Goal: Book appointment/travel/reservation

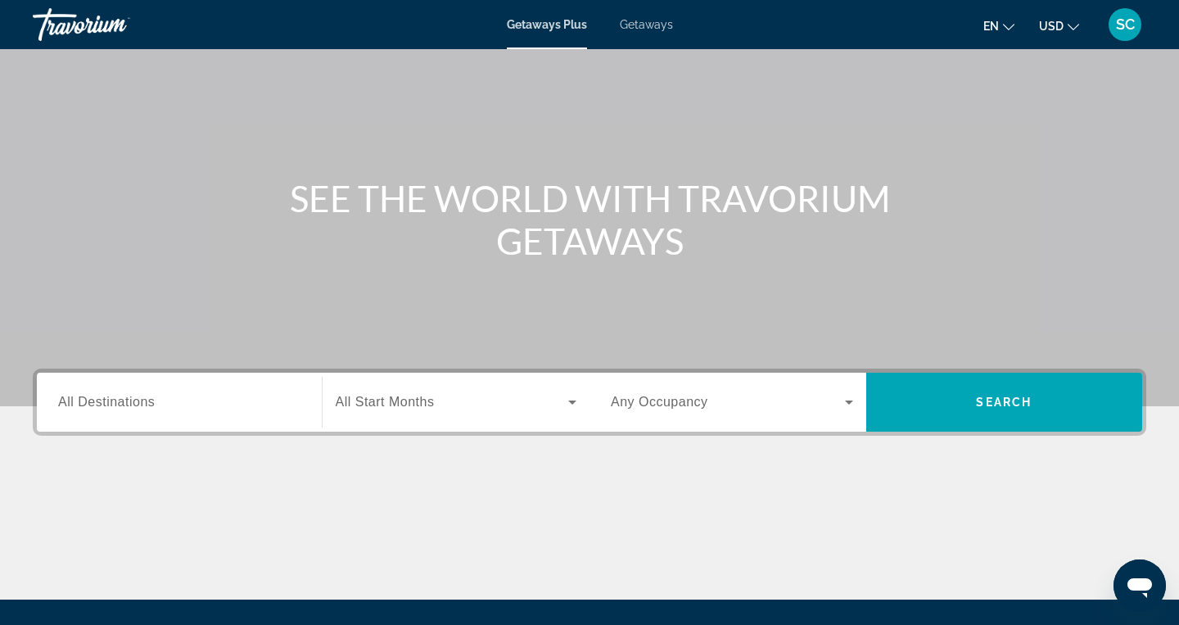
scroll to position [86, 0]
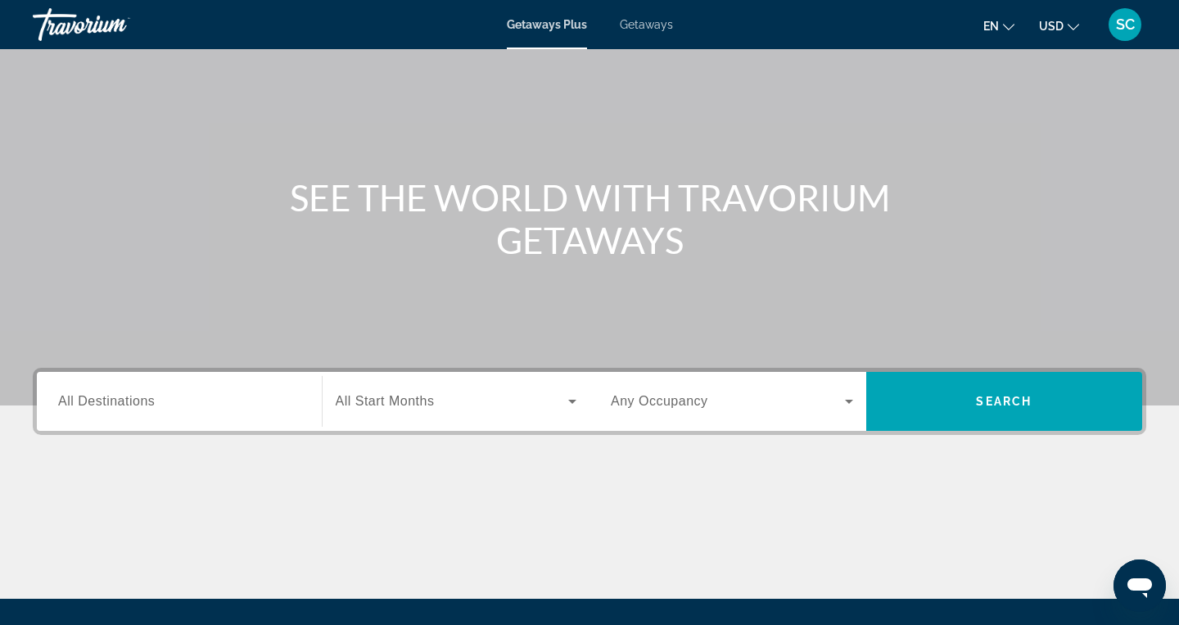
click at [131, 399] on span "All Destinations" at bounding box center [106, 401] width 97 height 14
click at [131, 399] on input "Destination All Destinations" at bounding box center [179, 402] width 242 height 20
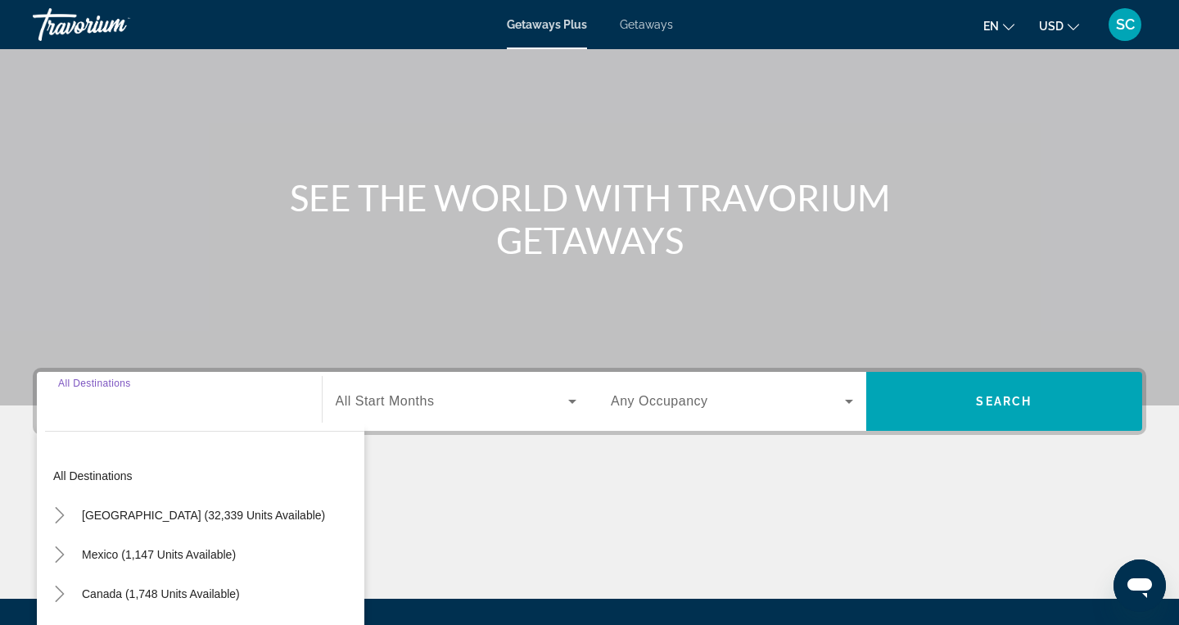
scroll to position [260, 0]
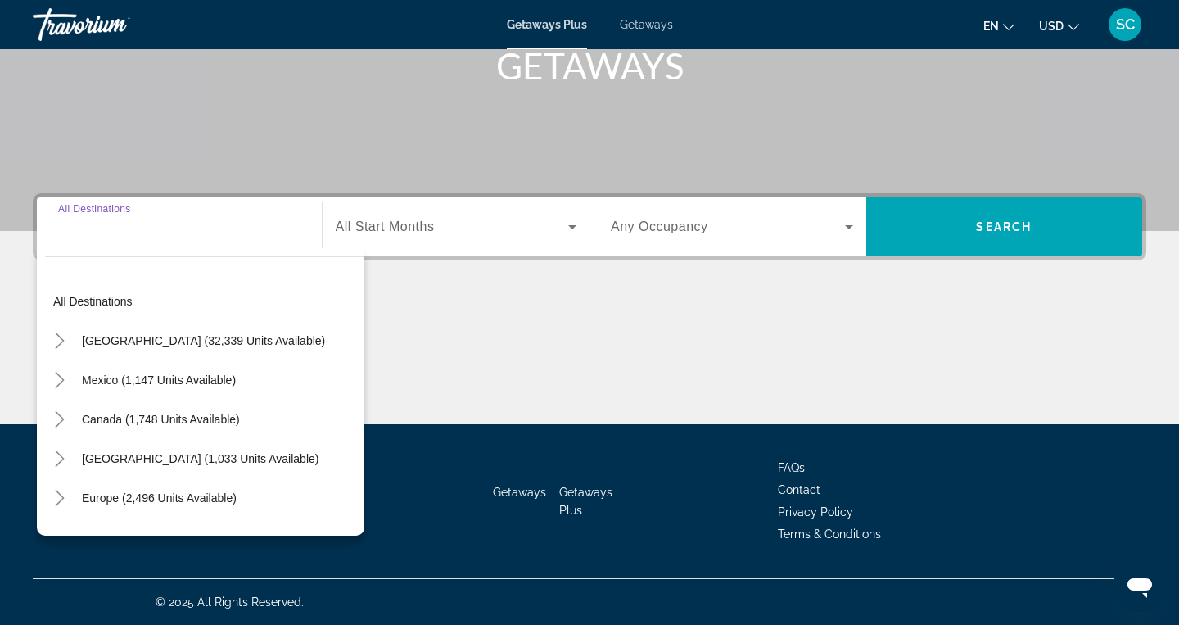
click at [246, 222] on input "Destination All Destinations" at bounding box center [179, 228] width 242 height 20
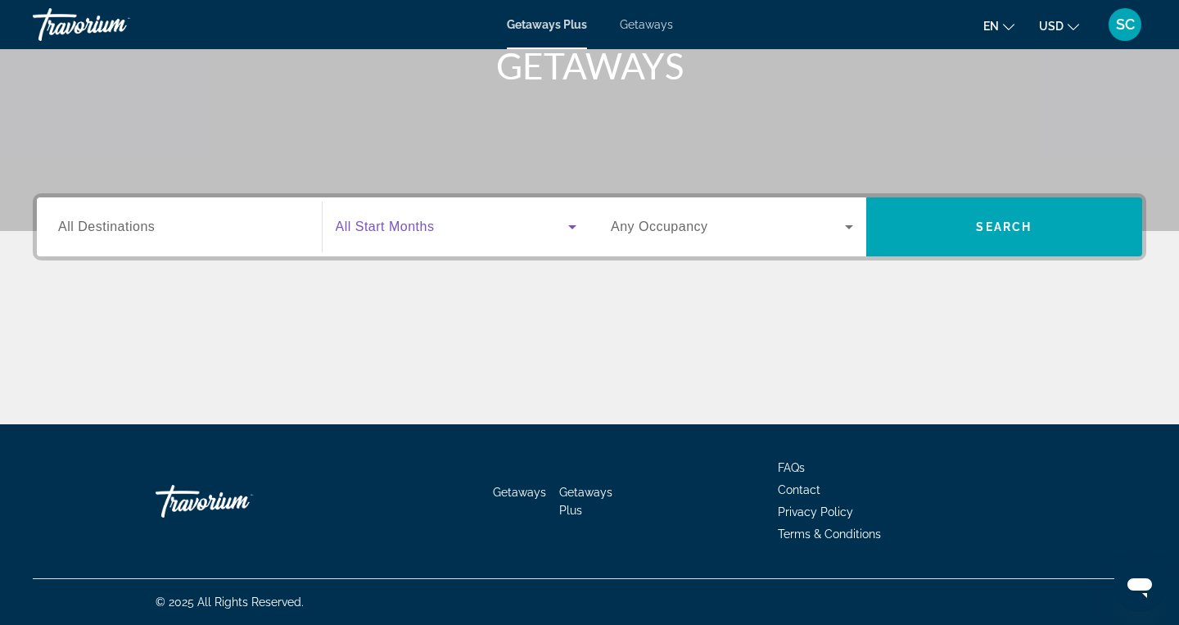
click at [440, 219] on span "Search widget" at bounding box center [452, 227] width 233 height 20
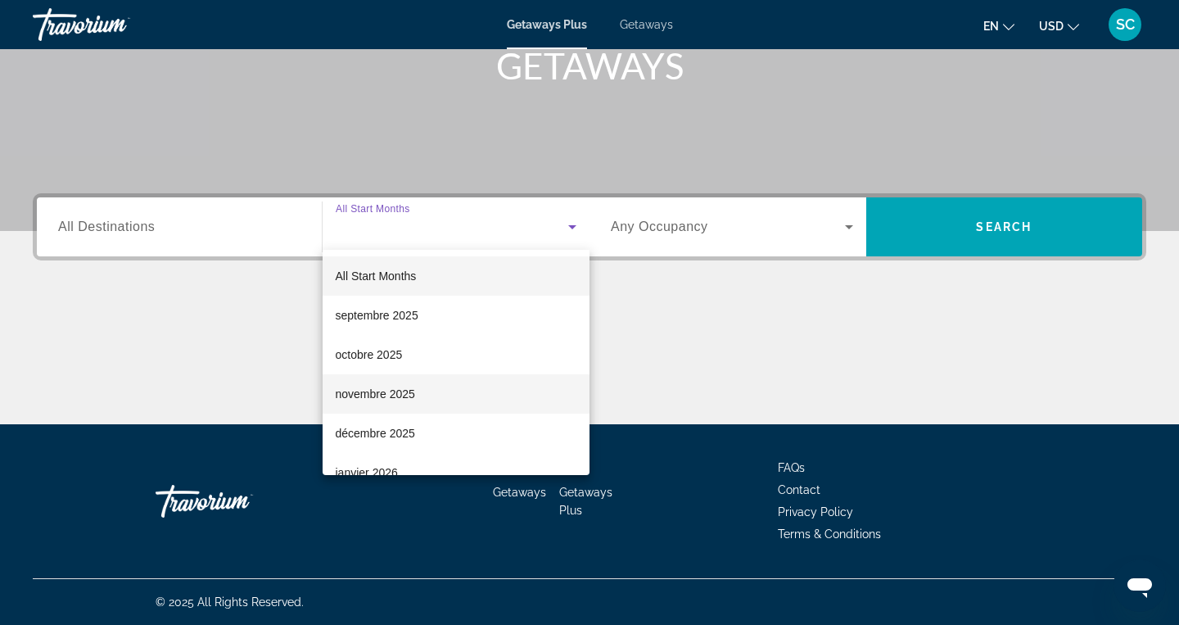
click at [386, 404] on mat-option "novembre 2025" at bounding box center [456, 393] width 268 height 39
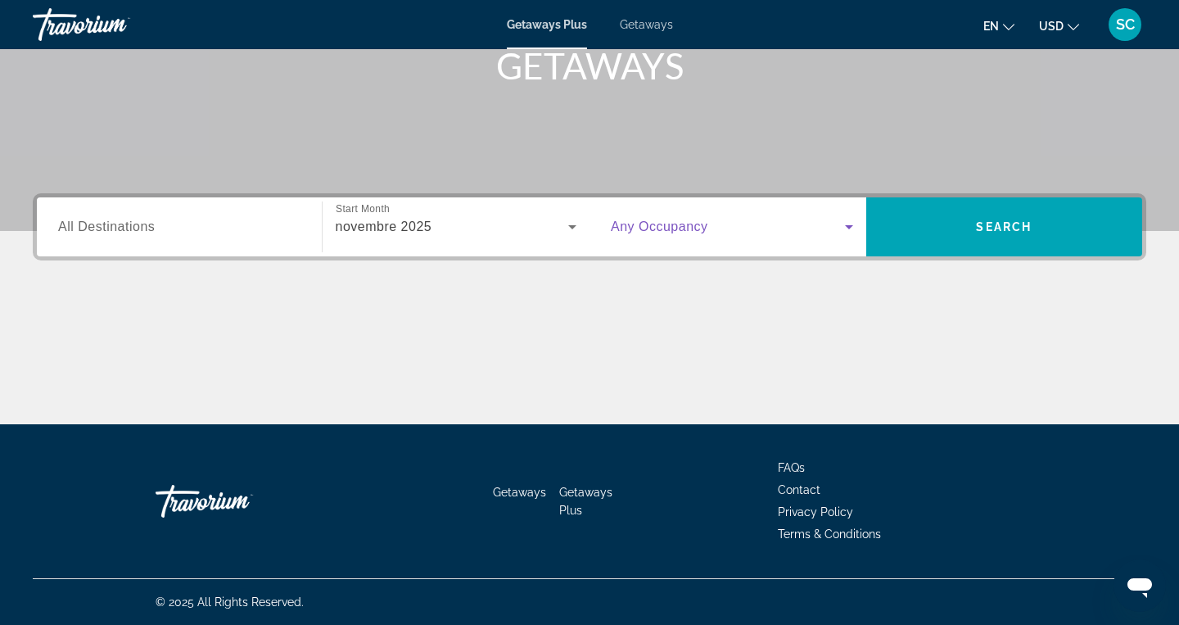
click at [840, 227] on icon "Search widget" at bounding box center [849, 227] width 20 height 20
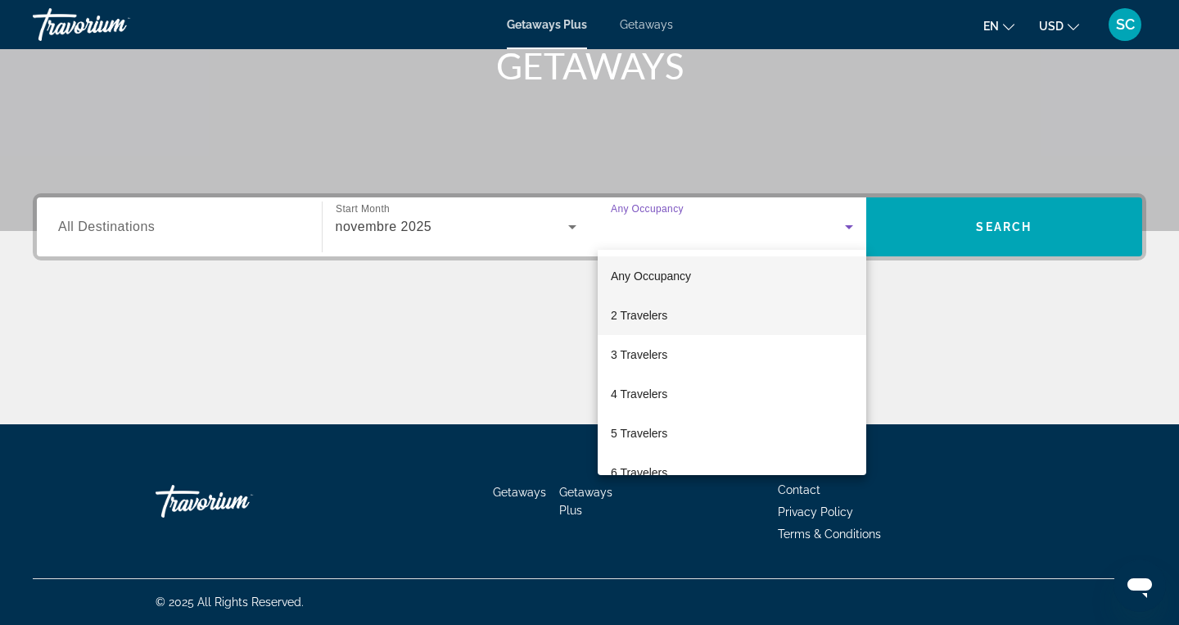
click at [623, 323] on span "2 Travelers" at bounding box center [639, 315] width 56 height 20
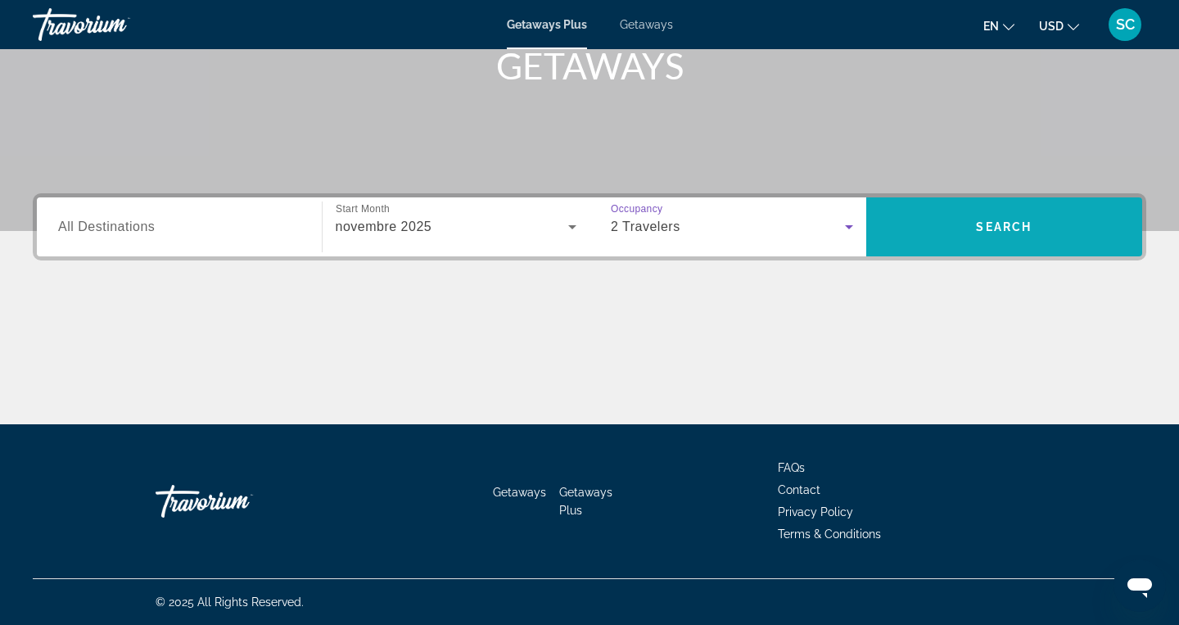
click at [977, 216] on span "Search widget" at bounding box center [1004, 226] width 277 height 39
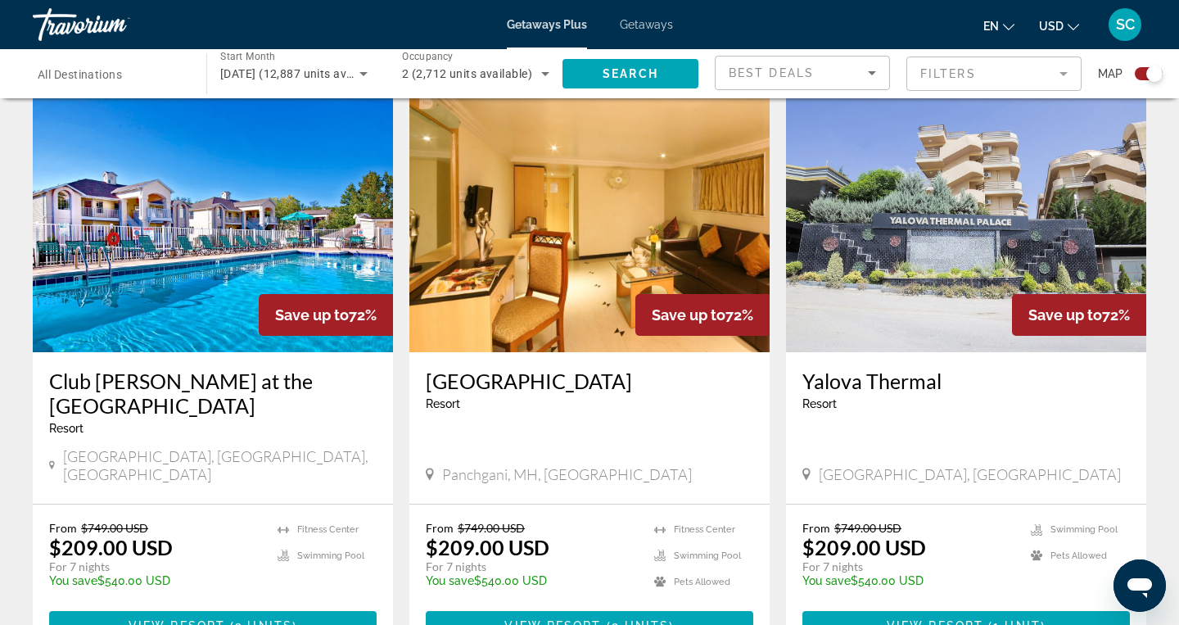
scroll to position [1801, 0]
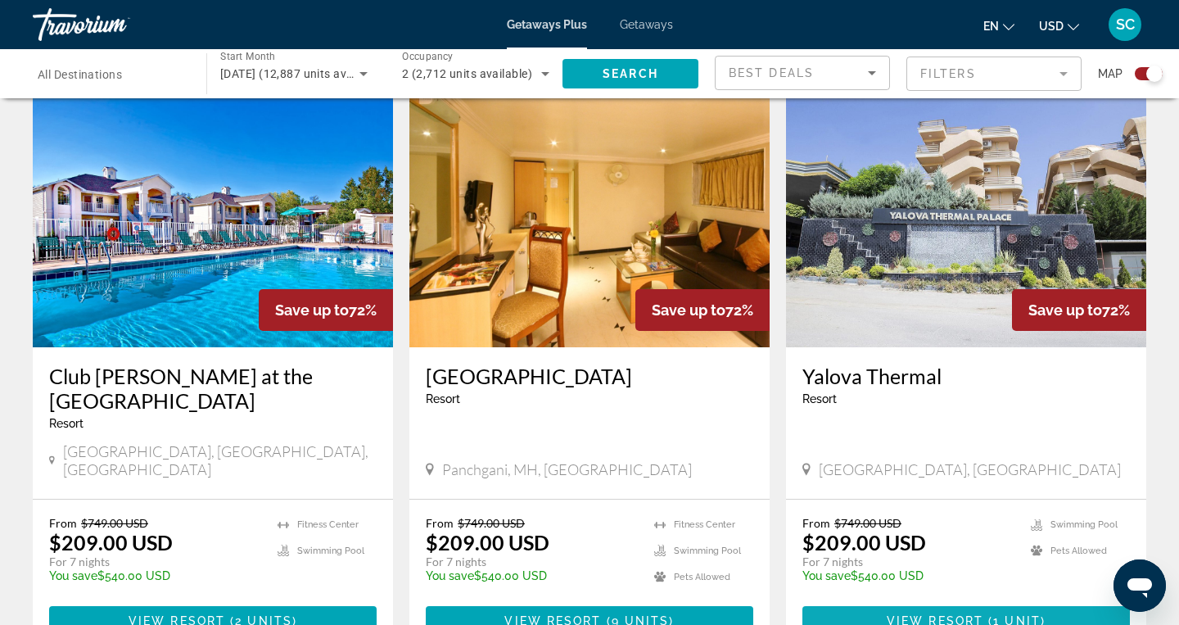
click at [931, 614] on span "View Resort" at bounding box center [934, 620] width 97 height 13
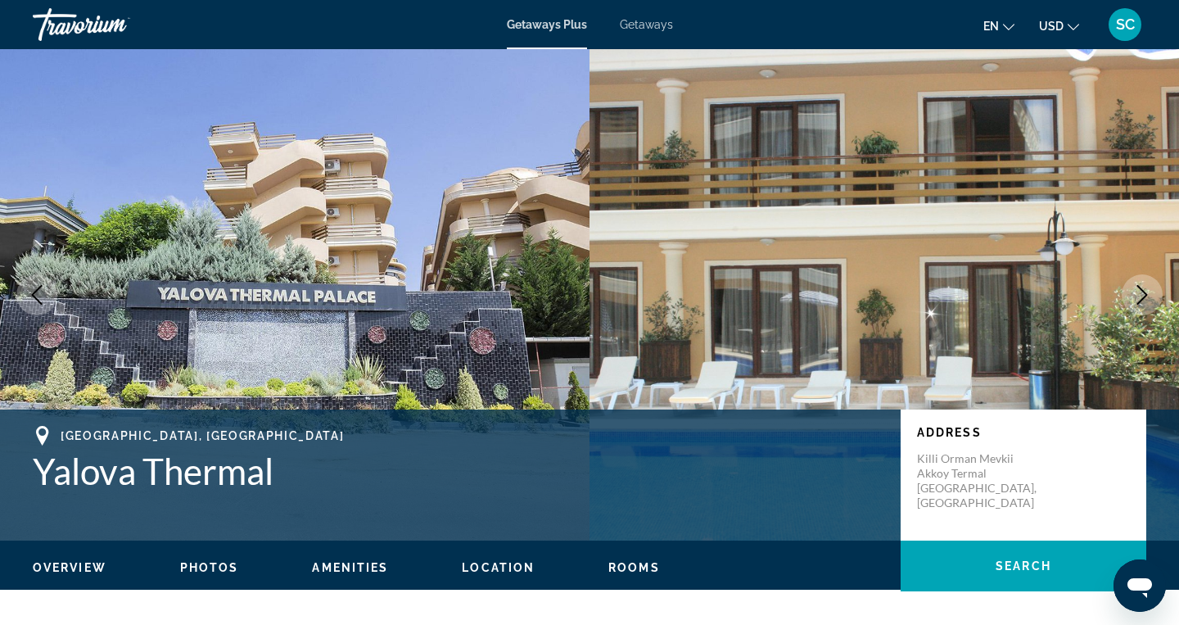
click at [647, 29] on span "Getaways" at bounding box center [646, 24] width 53 height 13
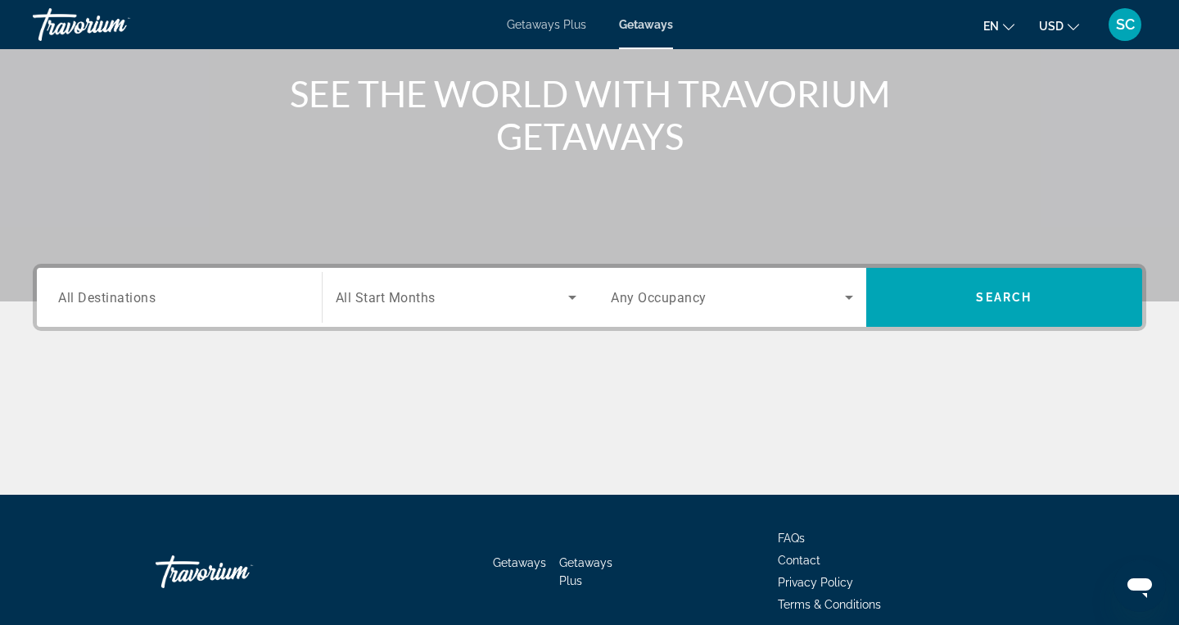
click at [500, 297] on span "Search widget" at bounding box center [452, 297] width 233 height 20
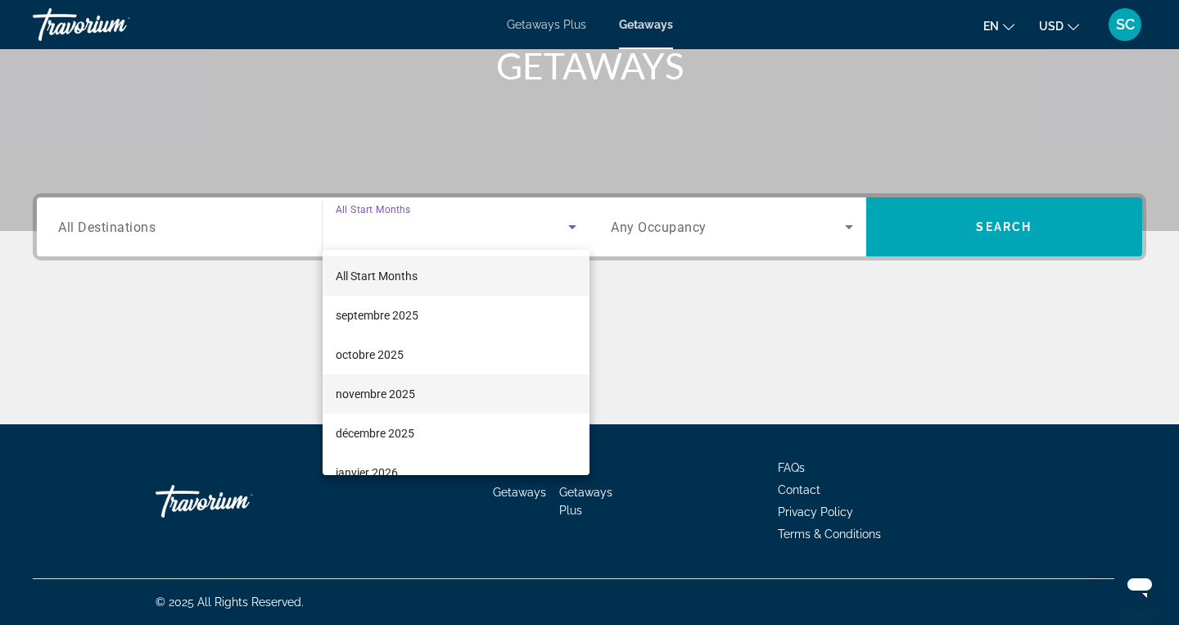
click at [398, 393] on span "novembre 2025" at bounding box center [375, 394] width 79 height 20
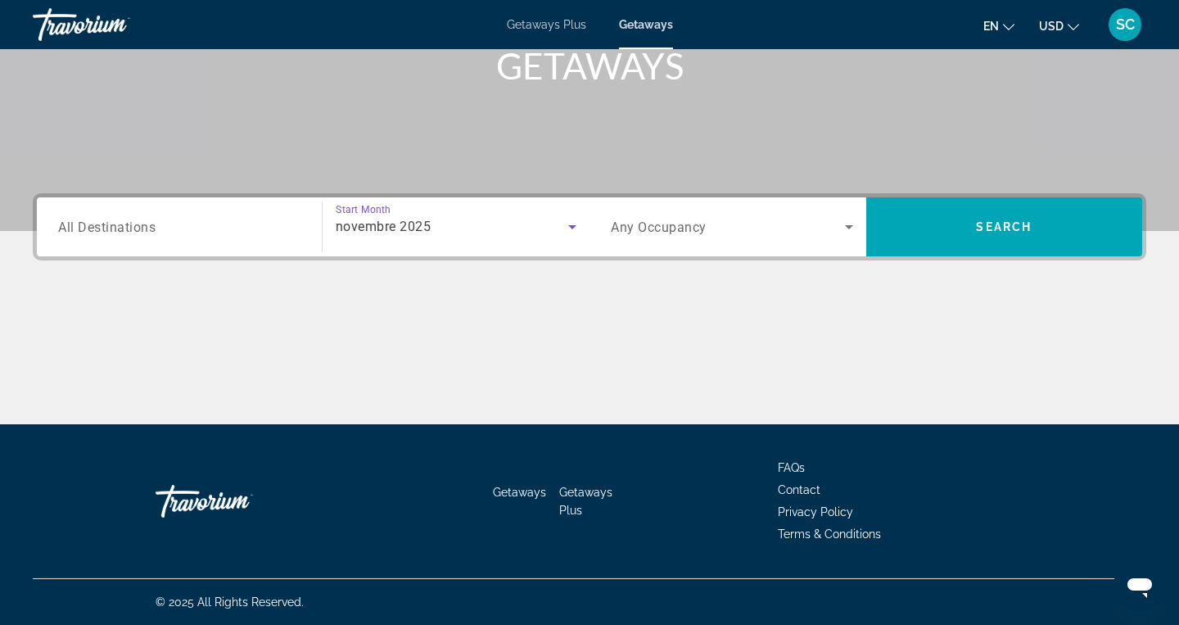
click at [833, 233] on span "Search widget" at bounding box center [728, 227] width 234 height 20
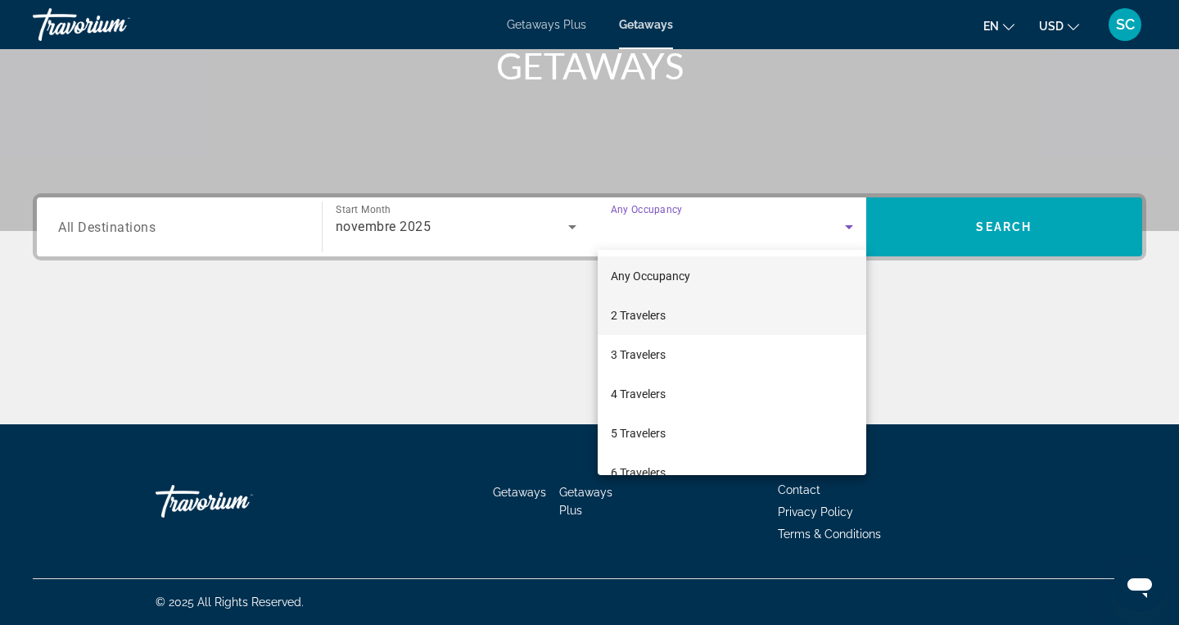
click at [688, 318] on mat-option "2 Travelers" at bounding box center [732, 314] width 268 height 39
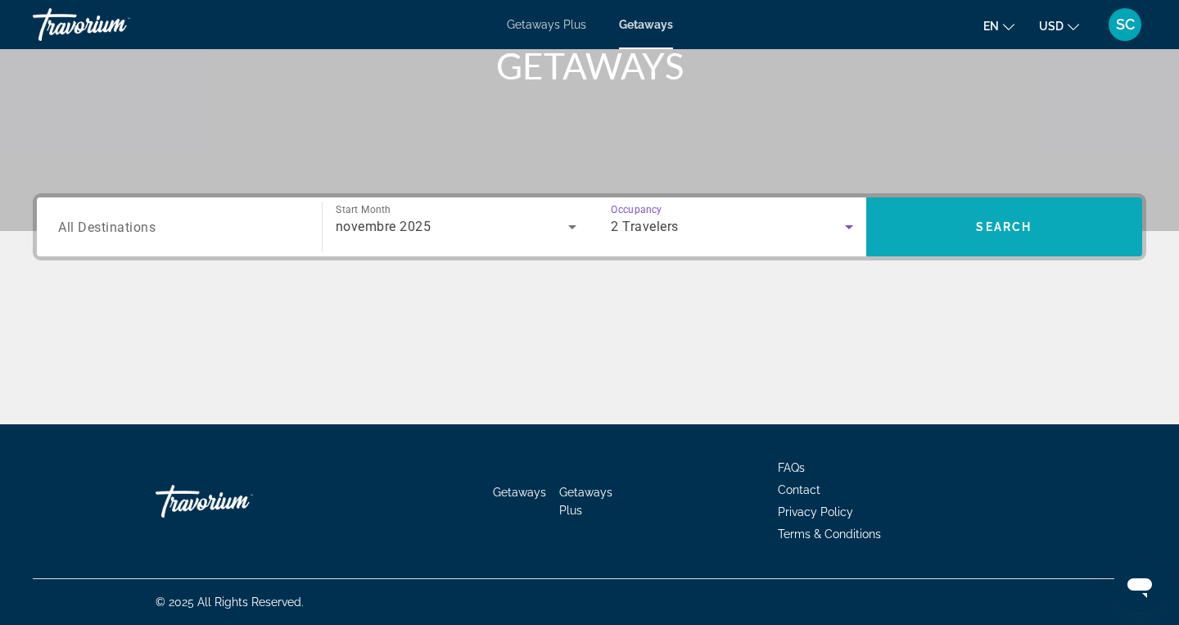
click at [926, 230] on span "Search widget" at bounding box center [1004, 226] width 277 height 39
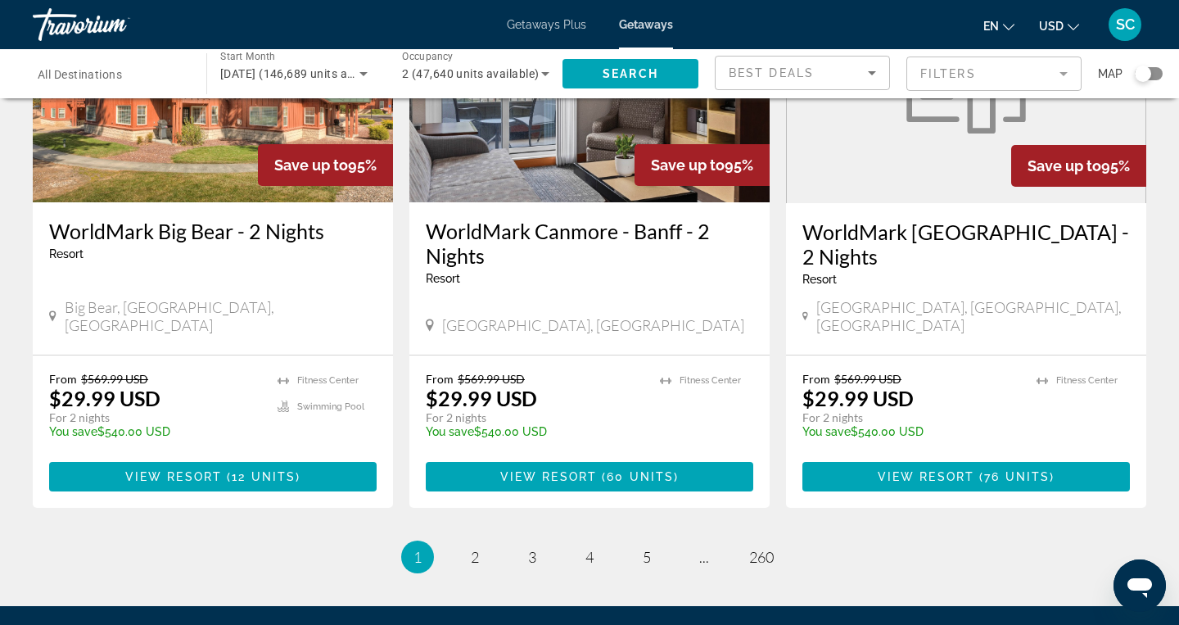
scroll to position [2016, 0]
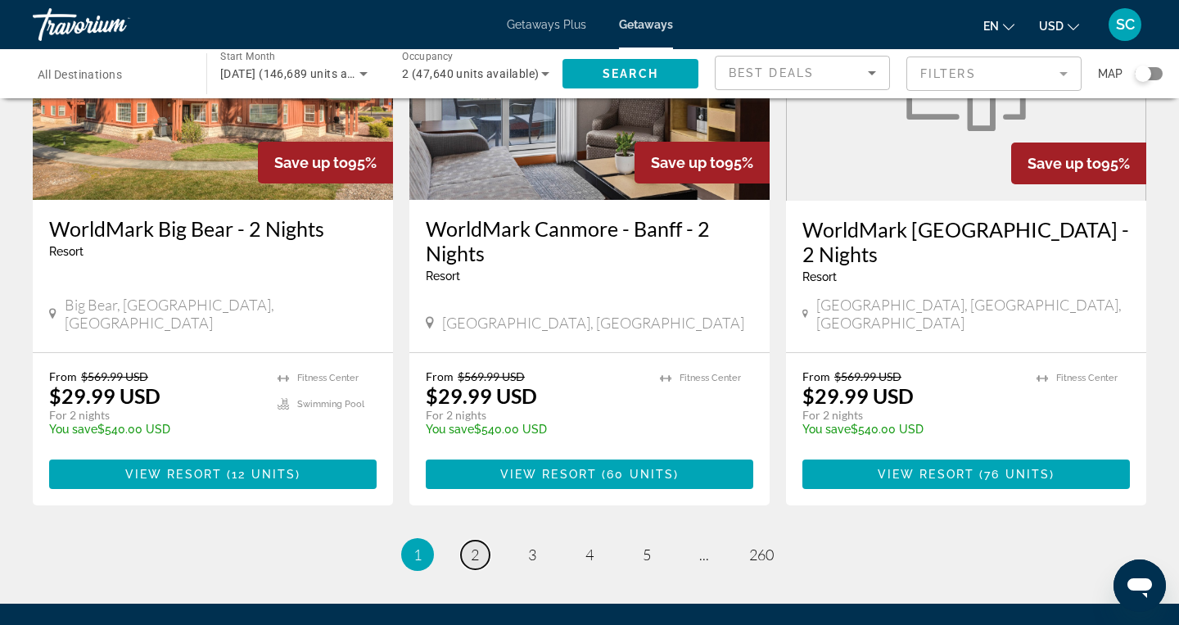
click at [476, 545] on span "2" at bounding box center [475, 554] width 8 height 18
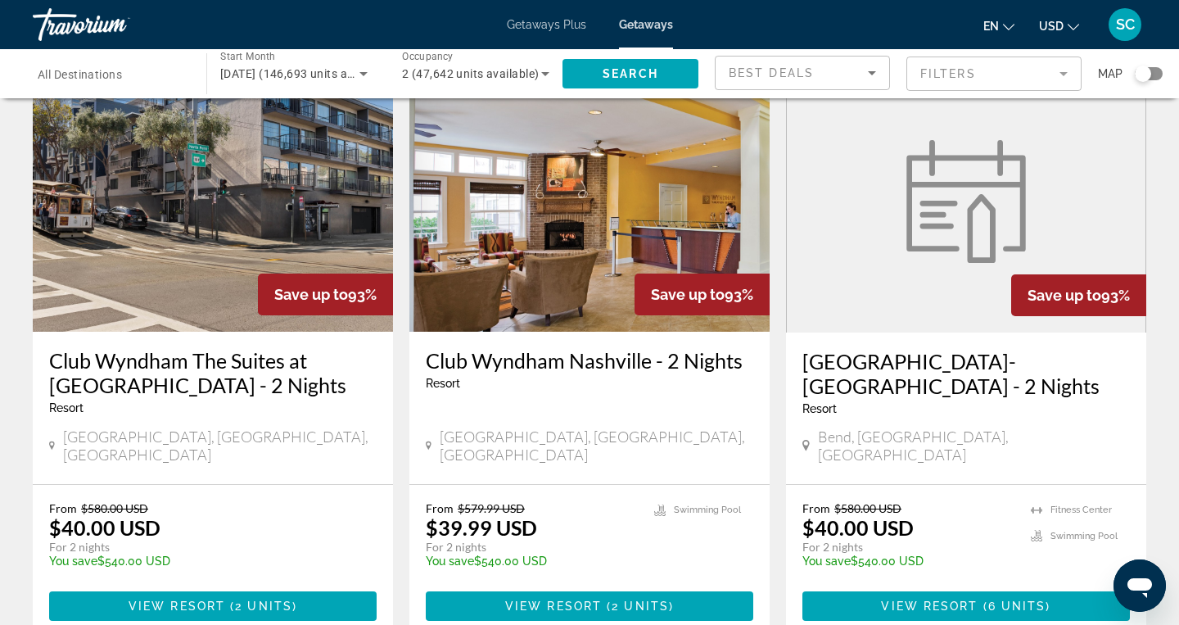
scroll to position [2007, 0]
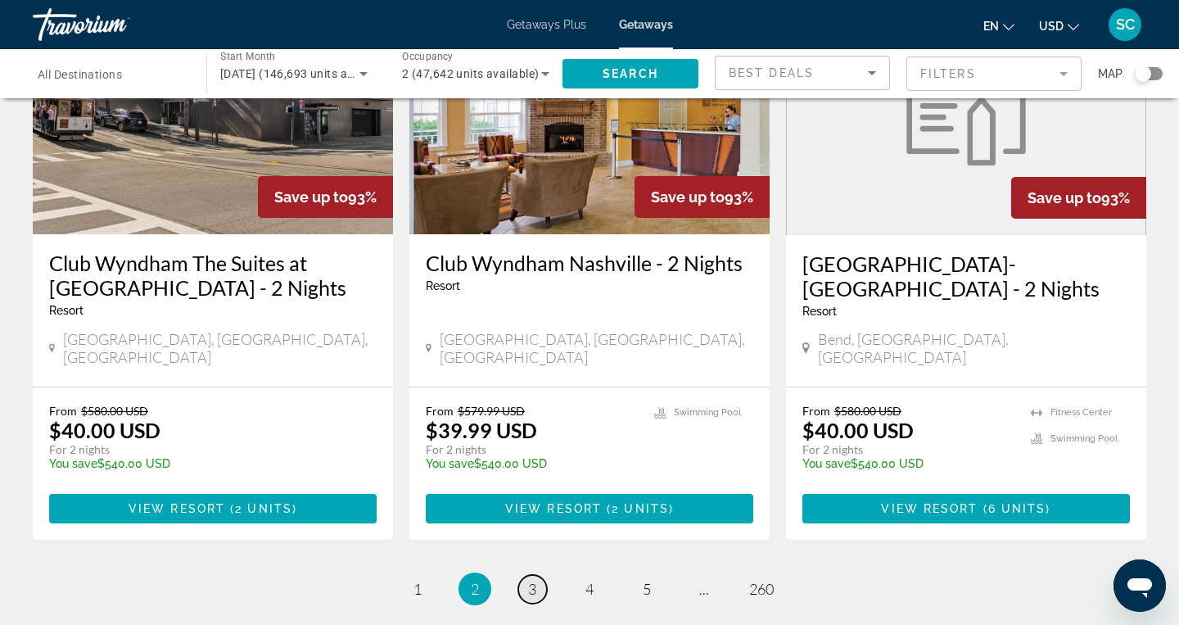
click at [540, 575] on link "page 3" at bounding box center [532, 589] width 29 height 29
